Goal: Task Accomplishment & Management: Complete application form

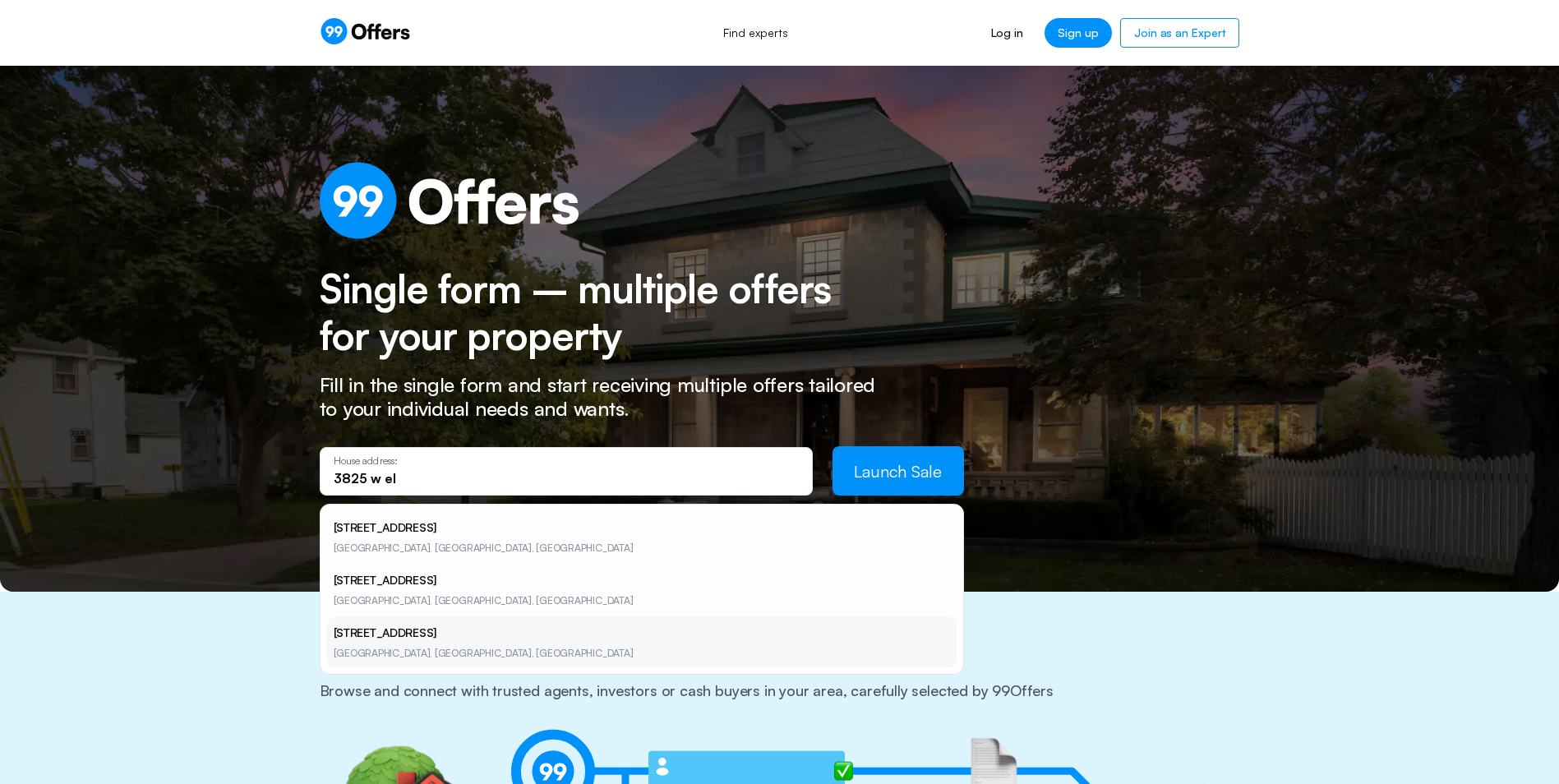
click at [484, 651] on li "[STREET_ADDRESS]" at bounding box center [641, 642] width 629 height 52
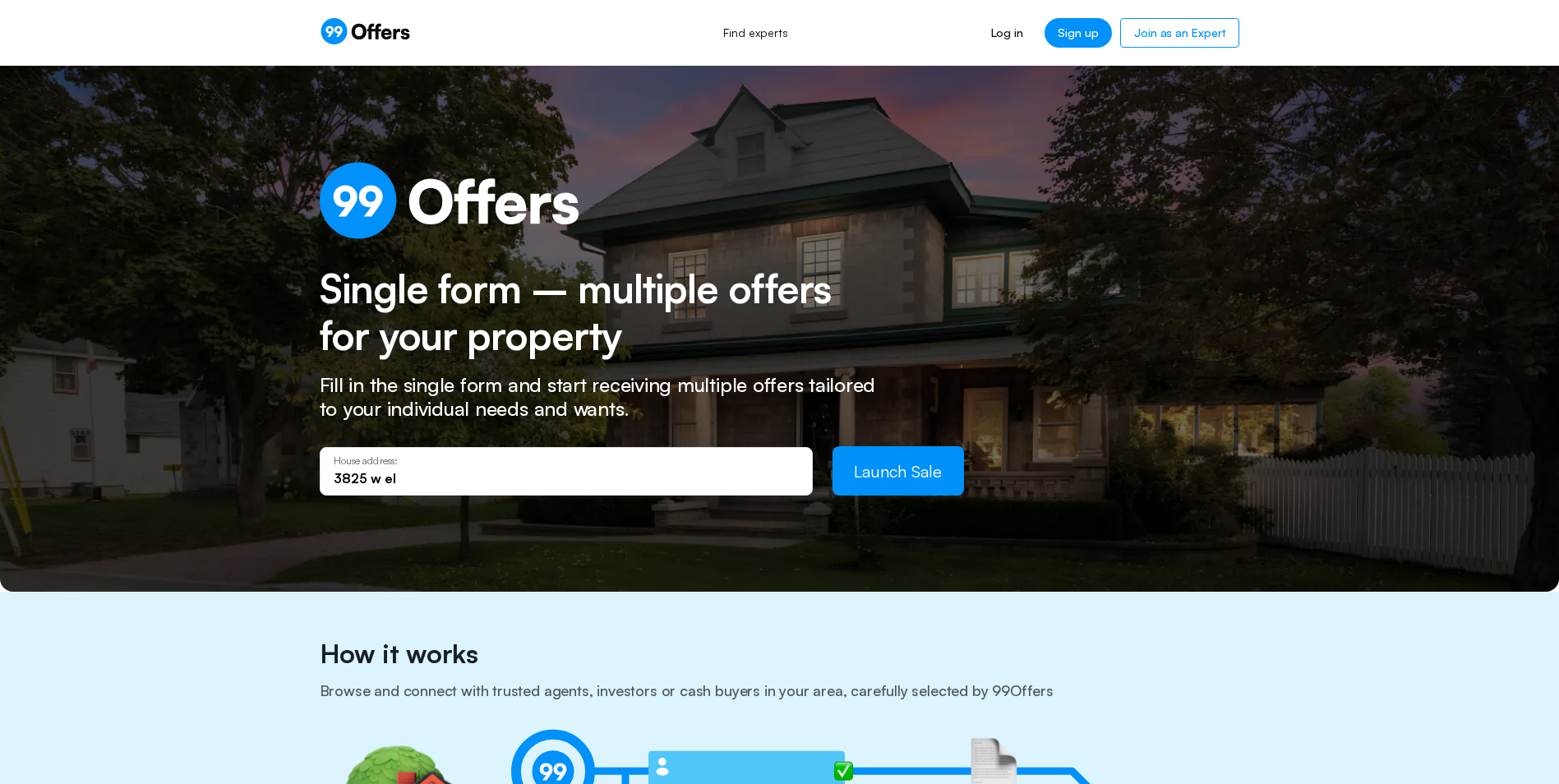
type input "[STREET_ADDRESS]"
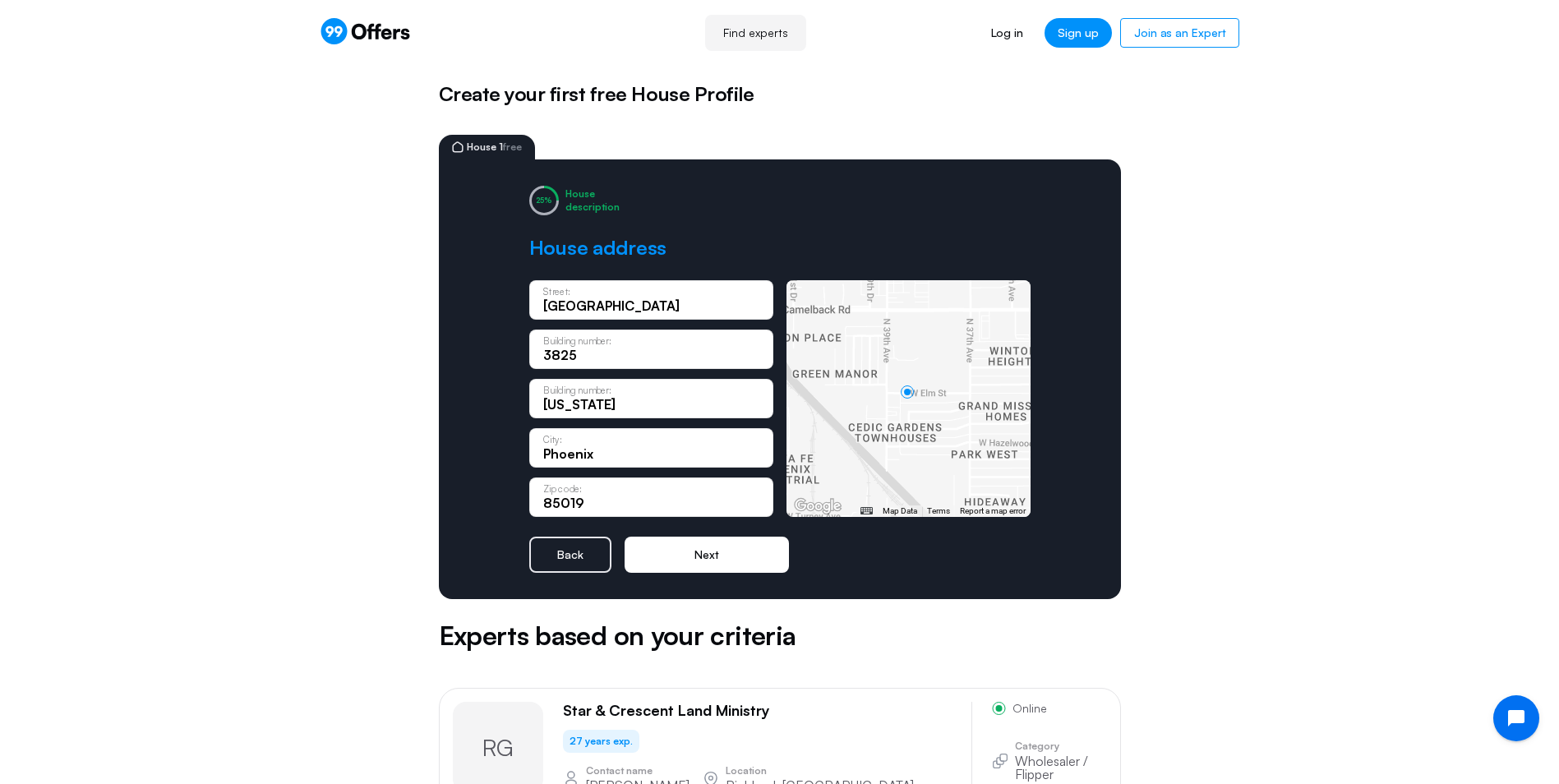
click at [682, 560] on button "Next" at bounding box center [707, 554] width 165 height 36
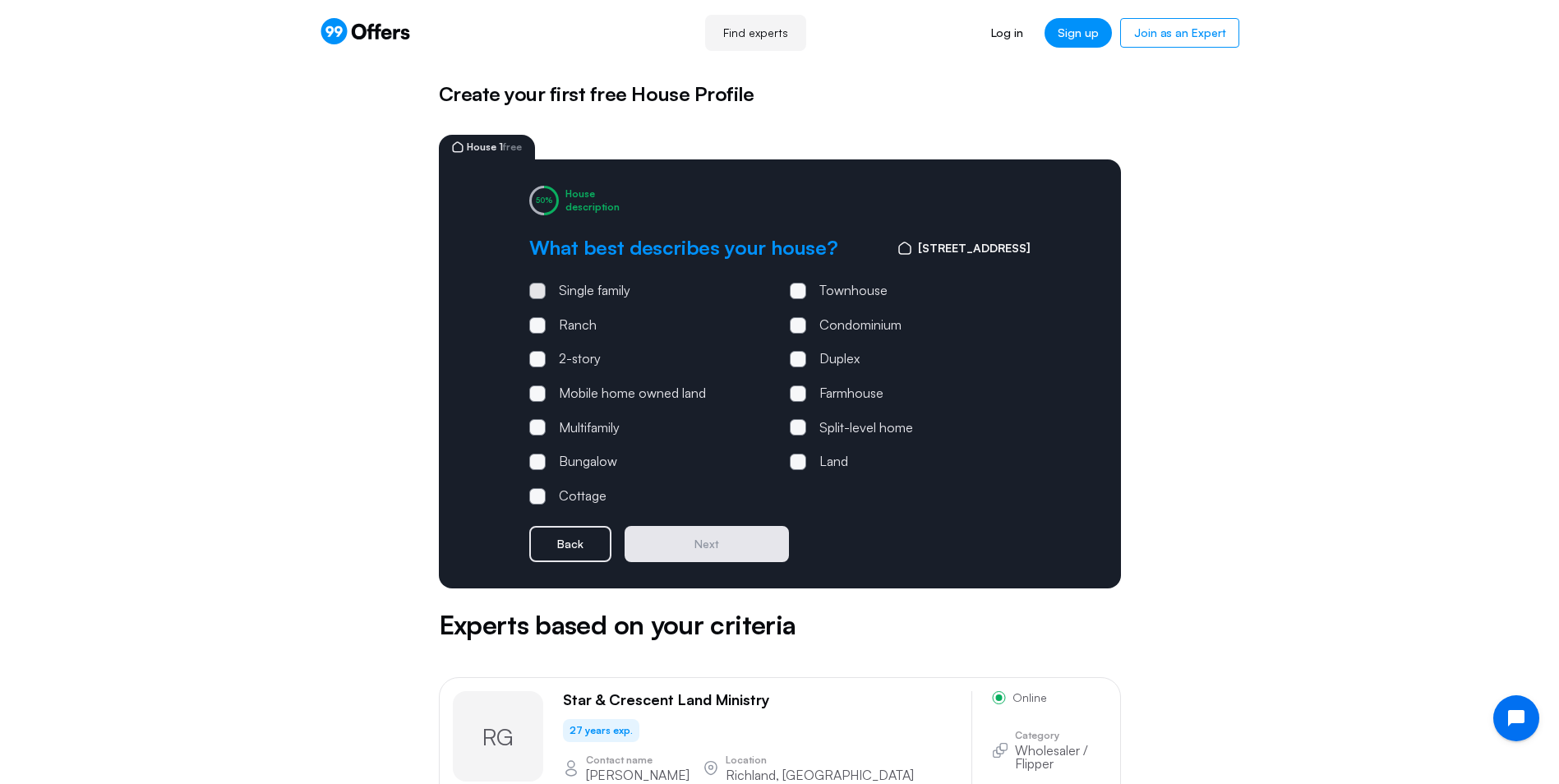
click at [540, 291] on span at bounding box center [537, 290] width 17 height 17
click at [0, 0] on input "Single family" at bounding box center [0, 0] width 0 height 0
click at [684, 534] on button "Next" at bounding box center [707, 543] width 165 height 36
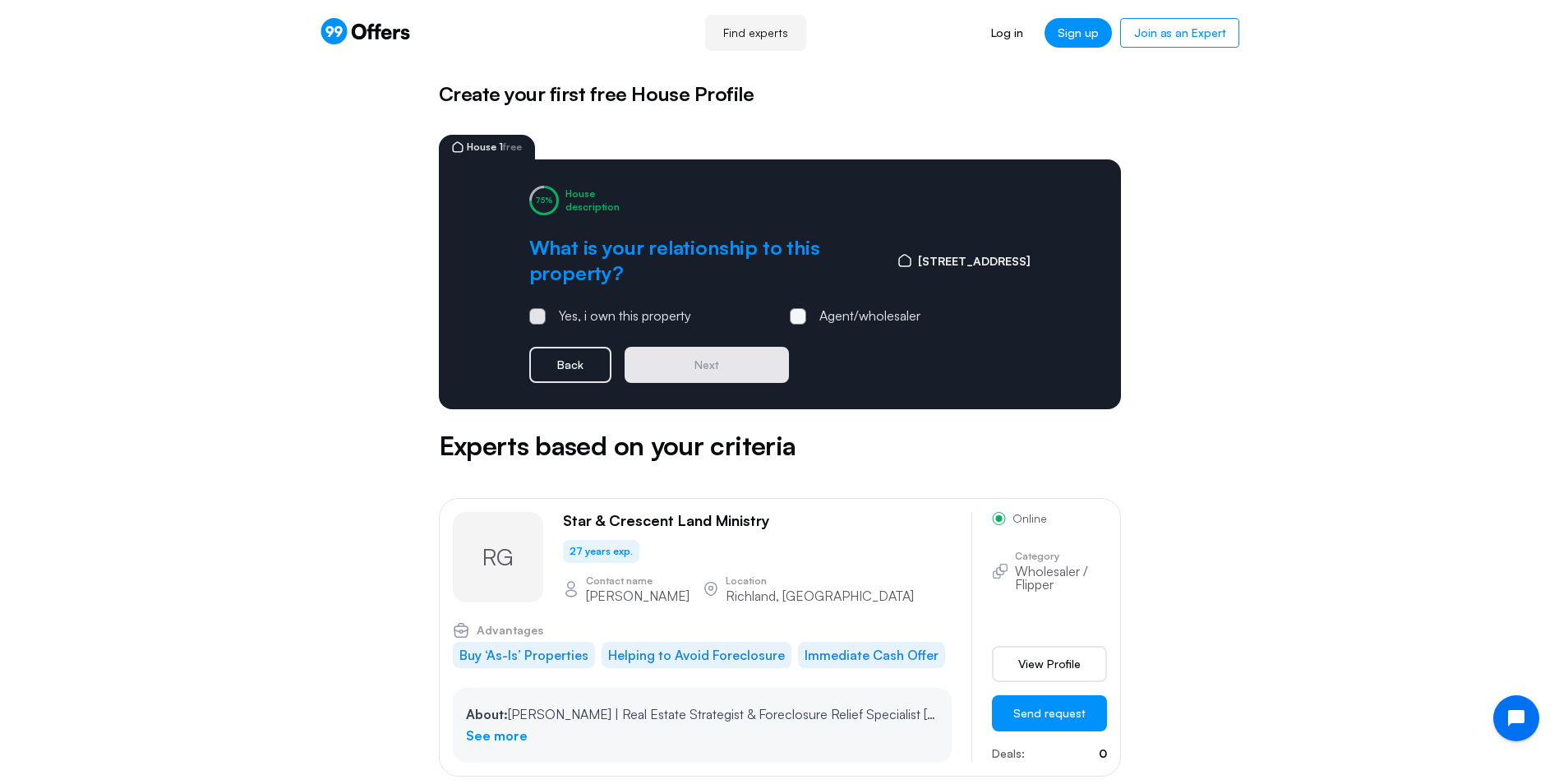
click at [530, 320] on span at bounding box center [537, 316] width 17 height 17
click at [0, 0] on input "Yes, i own this property" at bounding box center [0, 0] width 0 height 0
click at [684, 366] on button "Next" at bounding box center [707, 365] width 165 height 36
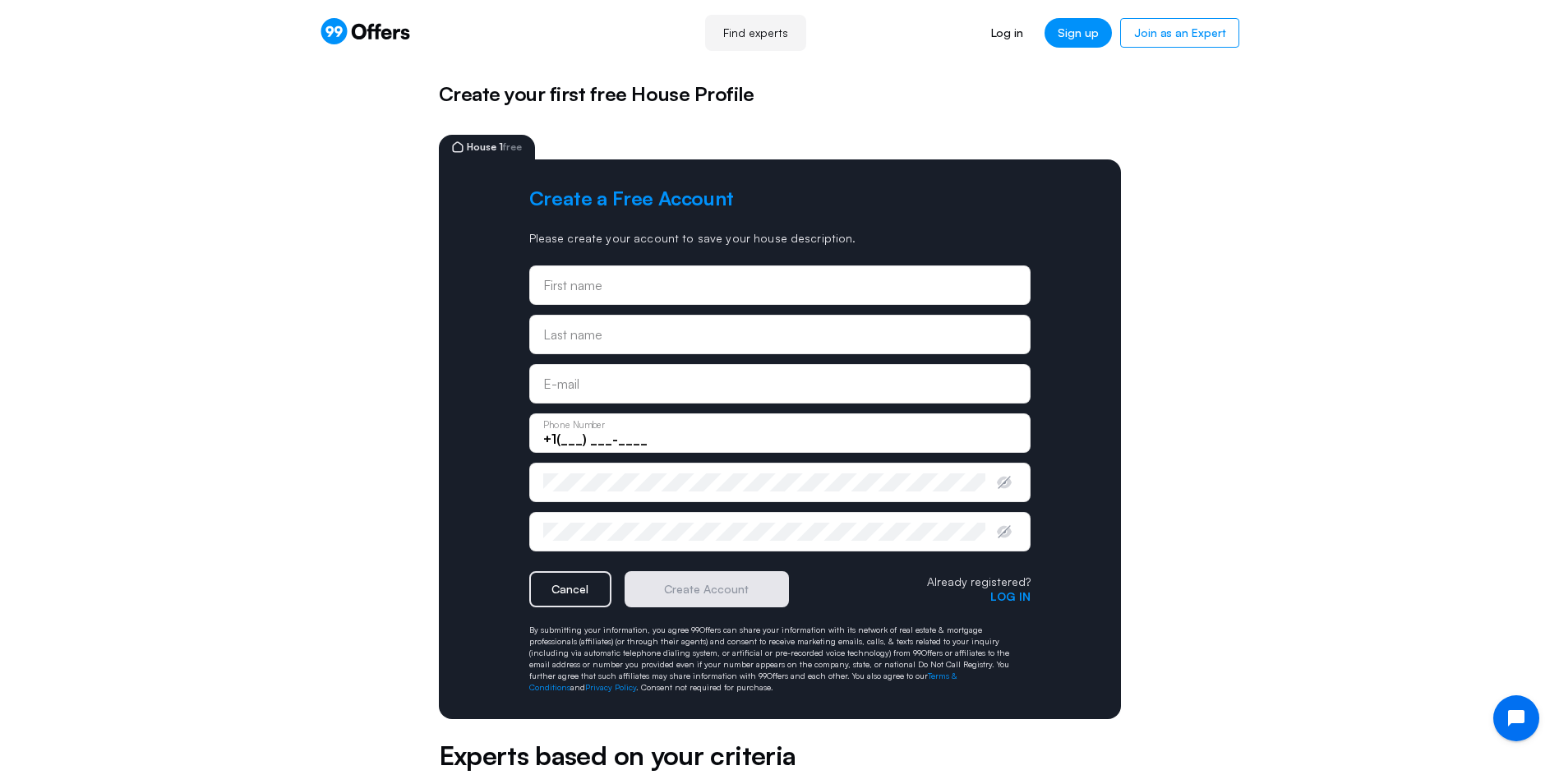
click at [650, 280] on div "First name" at bounding box center [780, 285] width 474 height 18
type input "[PERSON_NAME]"
type input "[EMAIL_ADDRESS][DOMAIN_NAME]"
click at [578, 434] on input "+1(___) ___-____" at bounding box center [780, 439] width 474 height 18
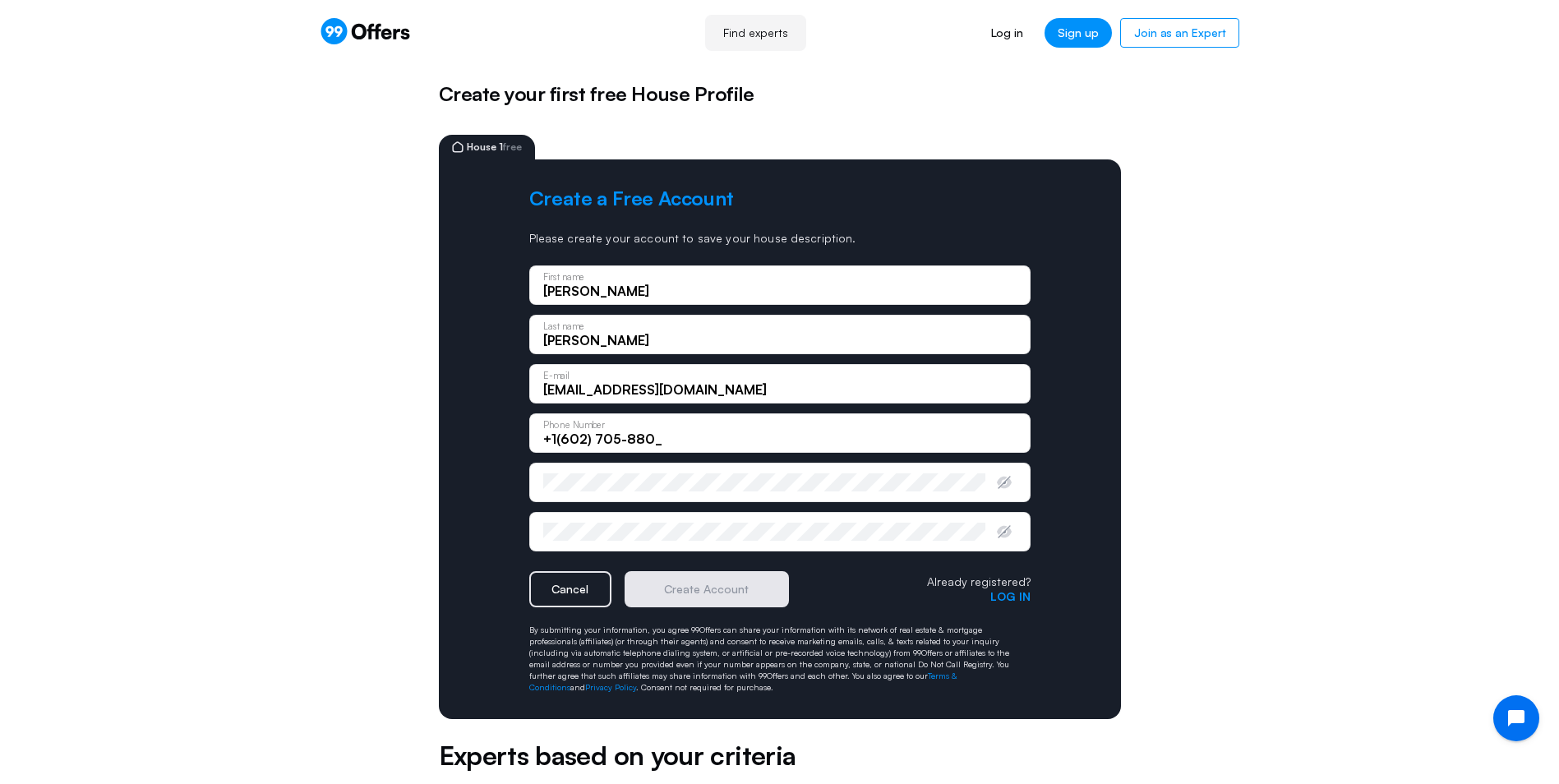
type input "[PHONE_NUMBER]"
